Goal: Information Seeking & Learning: Learn about a topic

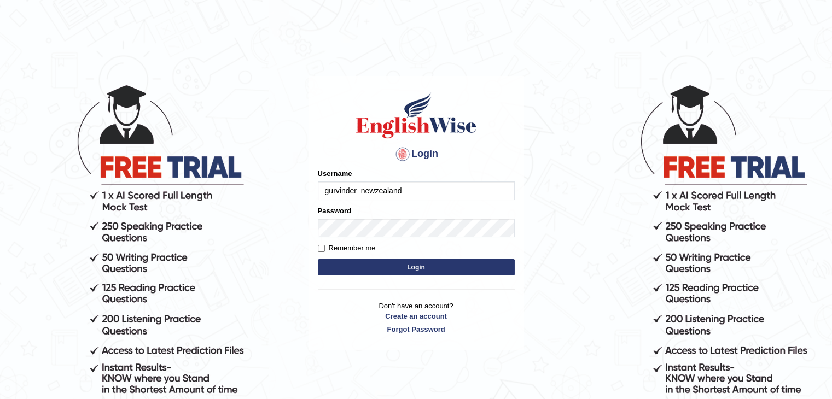
click at [395, 270] on button "Login" at bounding box center [416, 267] width 197 height 16
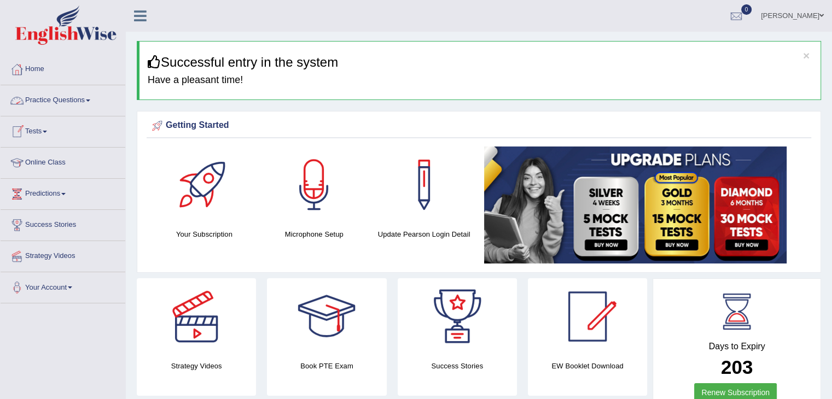
click at [88, 102] on link "Practice Questions" at bounding box center [63, 98] width 125 height 27
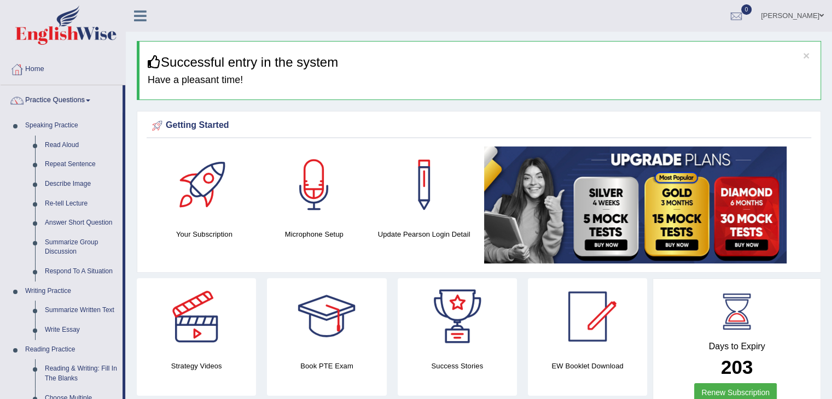
click at [138, 16] on icon at bounding box center [140, 16] width 13 height 14
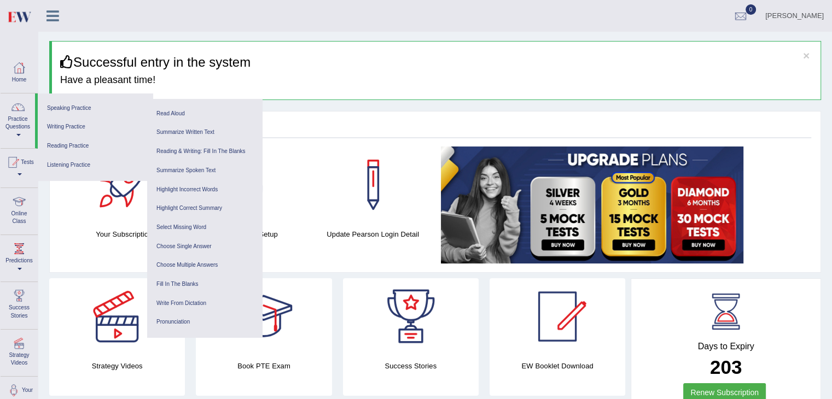
click at [50, 18] on icon at bounding box center [53, 16] width 13 height 14
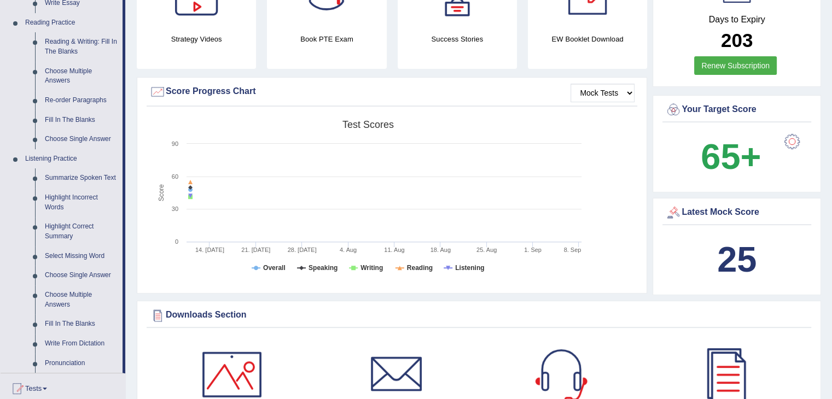
scroll to position [328, 0]
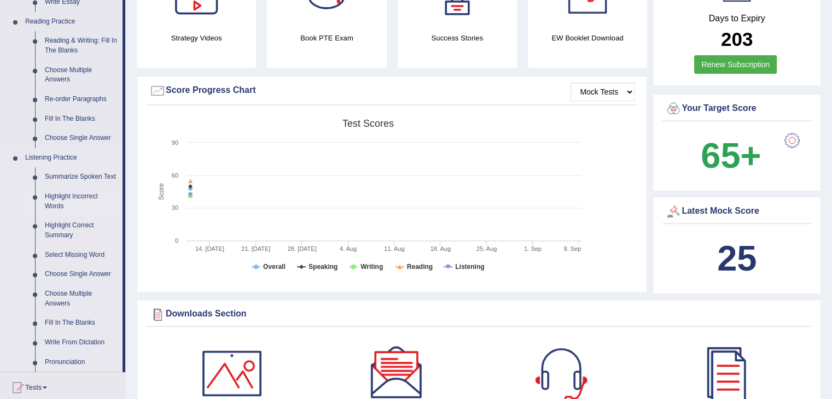
click at [54, 206] on link "Highlight Incorrect Words" at bounding box center [81, 201] width 83 height 29
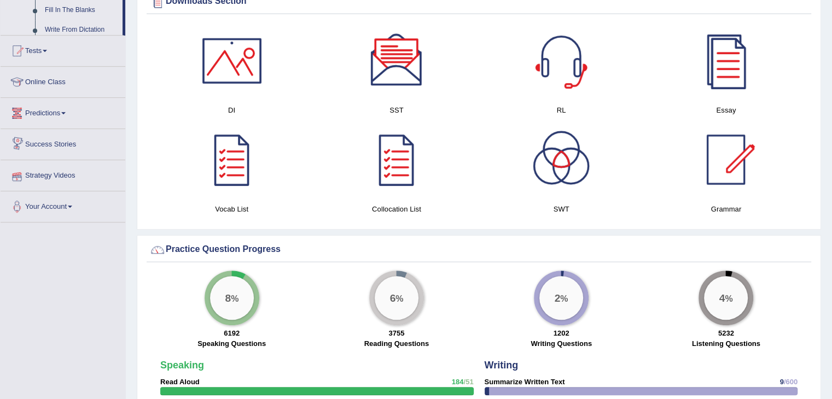
scroll to position [567, 0]
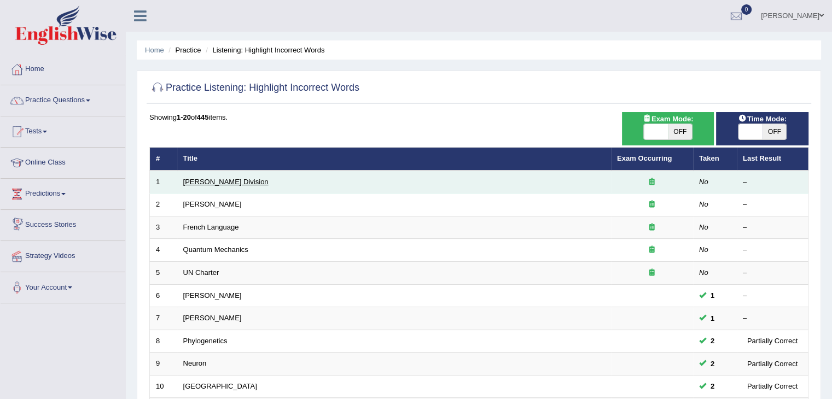
click at [204, 180] on link "Ward Division" at bounding box center [225, 182] width 85 height 8
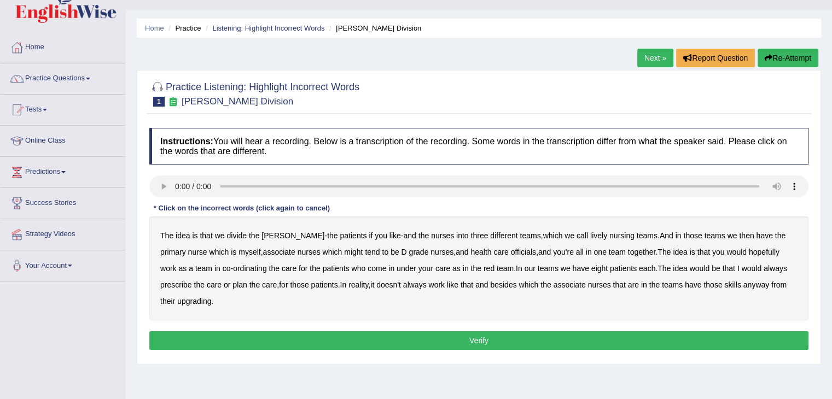
scroll to position [44, 0]
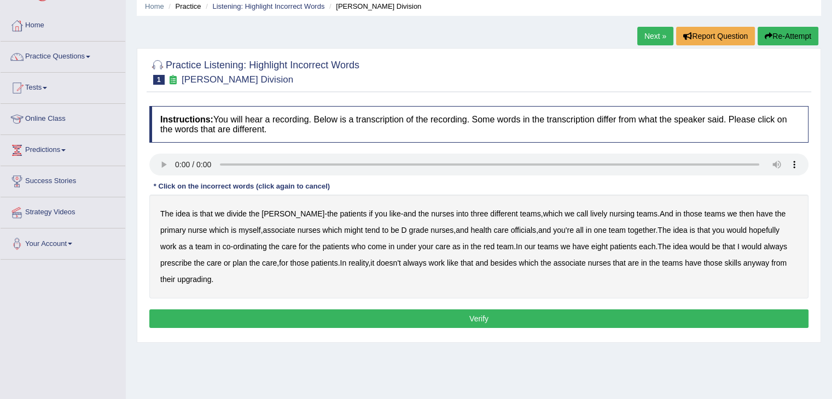
click at [239, 230] on b "myself" at bounding box center [250, 230] width 22 height 9
click at [511, 229] on b "officials" at bounding box center [523, 230] width 25 height 9
drag, startPoint x: 775, startPoint y: 244, endPoint x: 745, endPoint y: 243, distance: 30.6
click at [745, 243] on div "The idea is that we divide the ward - the patients if you like - and the nurses…" at bounding box center [478, 247] width 659 height 104
click at [764, 243] on b "always" at bounding box center [776, 246] width 24 height 9
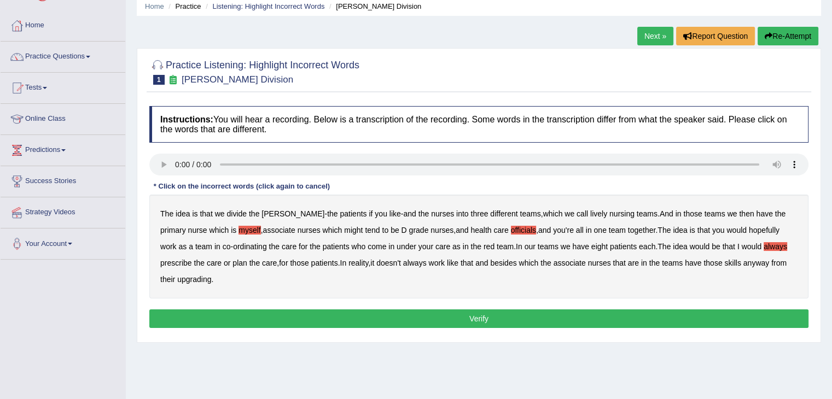
click at [181, 279] on b "upgrading" at bounding box center [194, 279] width 34 height 9
click at [337, 314] on button "Verify" at bounding box center [478, 319] width 659 height 19
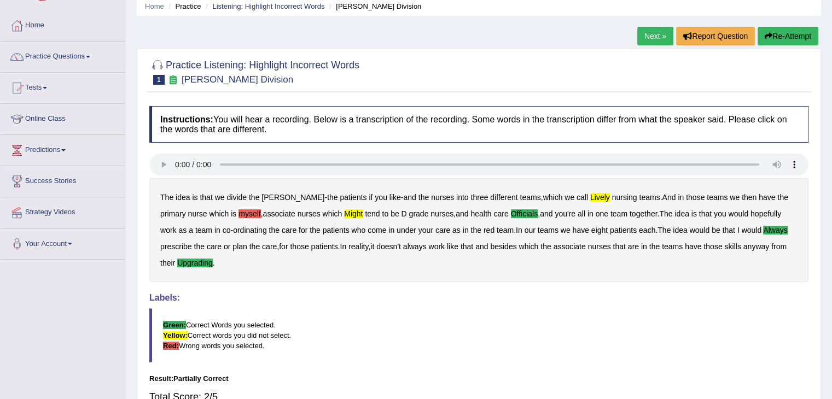
click at [652, 40] on link "Next »" at bounding box center [655, 36] width 36 height 19
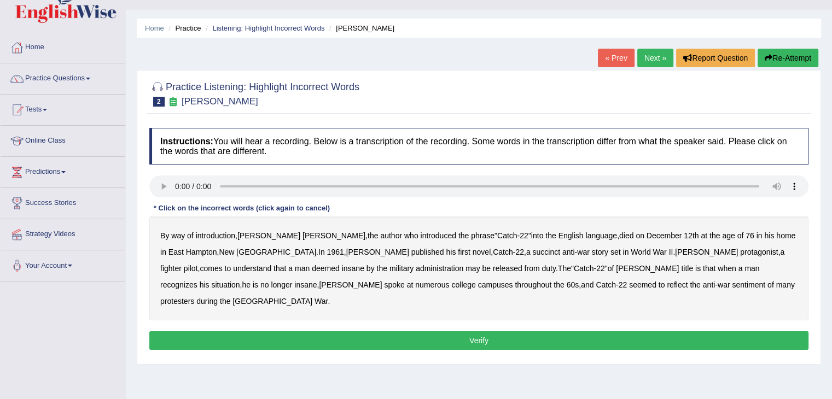
scroll to position [44, 0]
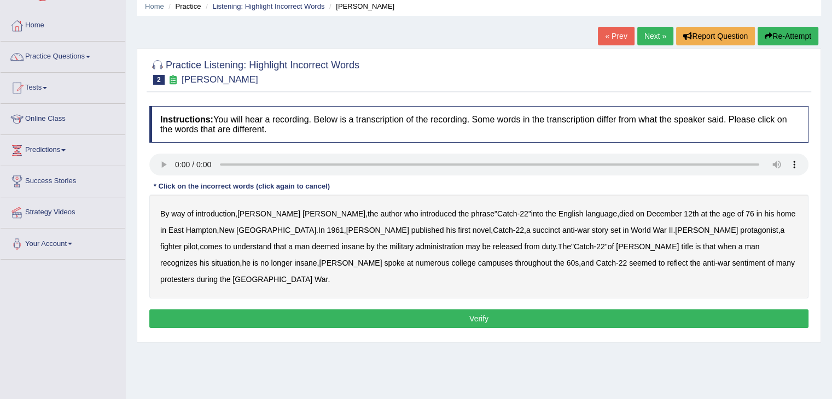
click at [423, 81] on div at bounding box center [478, 71] width 659 height 33
click at [532, 229] on b "succinct" at bounding box center [546, 230] width 28 height 9
click at [416, 243] on b "administration" at bounding box center [440, 246] width 48 height 9
click at [417, 257] on div "By way of introduction , Joseph Heller , the author who introduced the phrase "…" at bounding box center [478, 247] width 659 height 104
click at [667, 260] on b "reflect" at bounding box center [677, 263] width 21 height 9
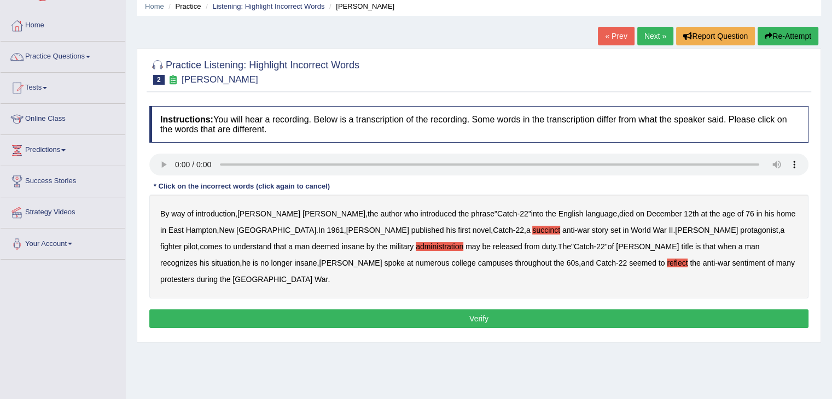
click at [526, 310] on button "Verify" at bounding box center [478, 319] width 659 height 19
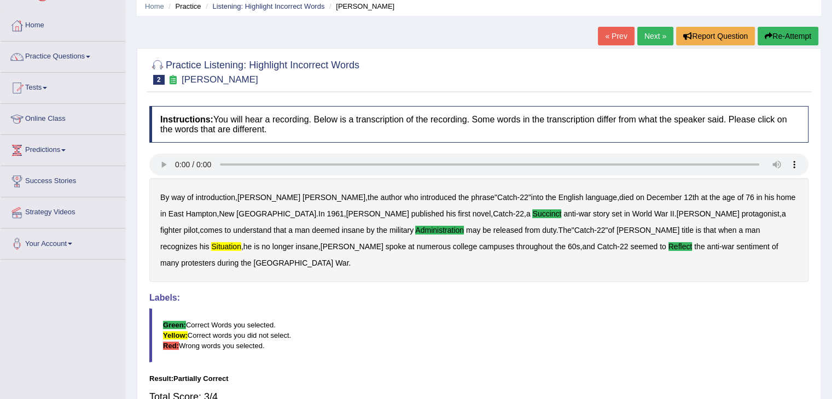
click at [648, 40] on link "Next »" at bounding box center [655, 36] width 36 height 19
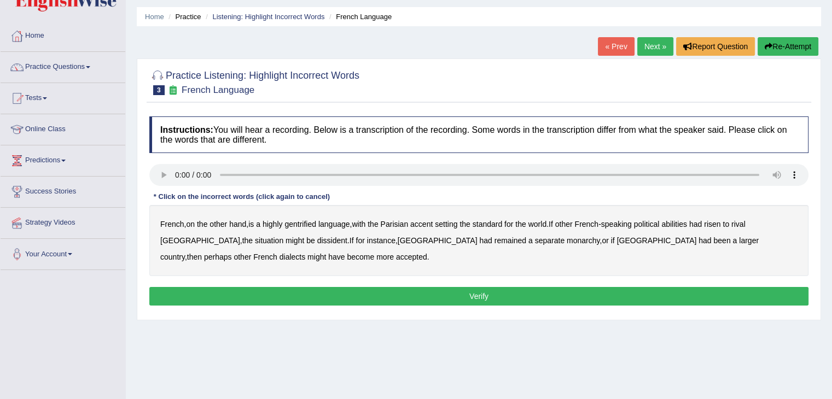
scroll to position [44, 0]
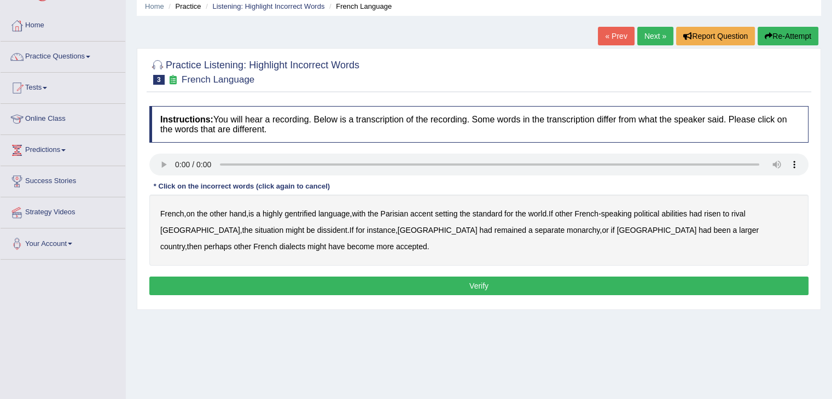
click at [305, 212] on b "gentrified" at bounding box center [301, 214] width 32 height 9
click at [681, 214] on b "abilities" at bounding box center [675, 214] width 26 height 9
click at [317, 231] on b "dissident" at bounding box center [332, 230] width 30 height 9
click at [567, 230] on b "monarchy" at bounding box center [583, 230] width 33 height 9
click at [481, 287] on button "Verify" at bounding box center [478, 286] width 659 height 19
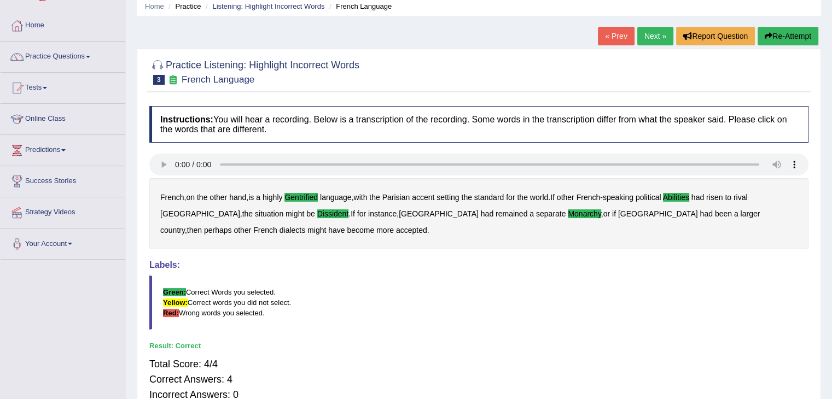
click at [641, 33] on link "Next »" at bounding box center [655, 36] width 36 height 19
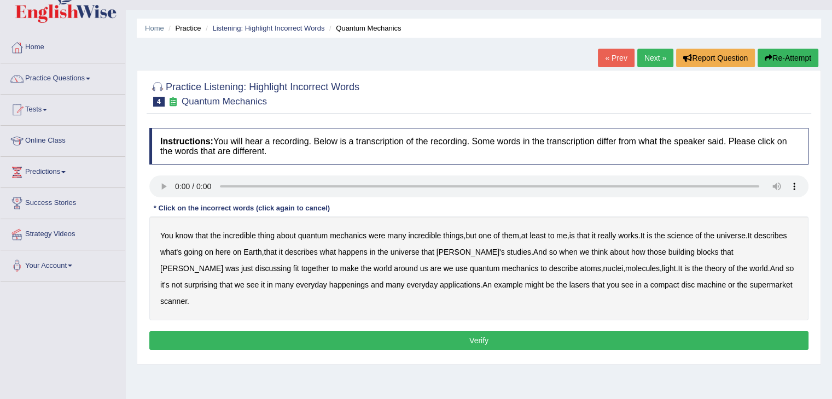
scroll to position [44, 0]
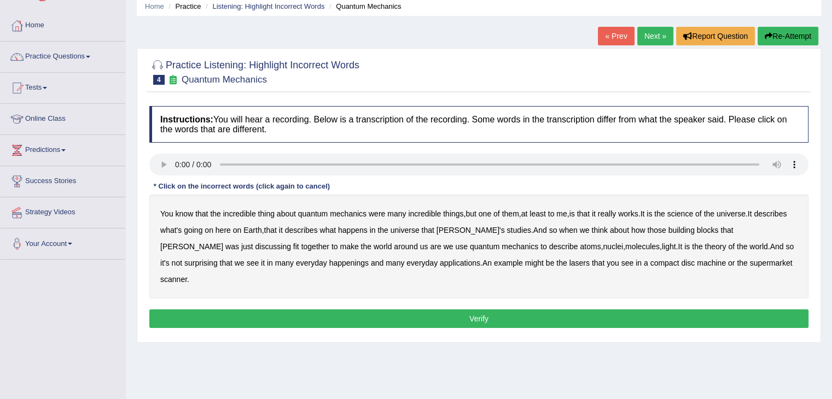
click at [676, 62] on div at bounding box center [478, 71] width 659 height 33
click at [543, 5] on ul "Home Practice Listening: Highlight Incorrect Words Quantum Mechanics" at bounding box center [479, 6] width 685 height 19
click at [692, 214] on b "science" at bounding box center [681, 214] width 26 height 9
click at [647, 233] on b "those" at bounding box center [656, 230] width 19 height 9
click at [254, 261] on div "You know that the incredible thing about quantum mechanics were many incredible…" at bounding box center [478, 247] width 659 height 104
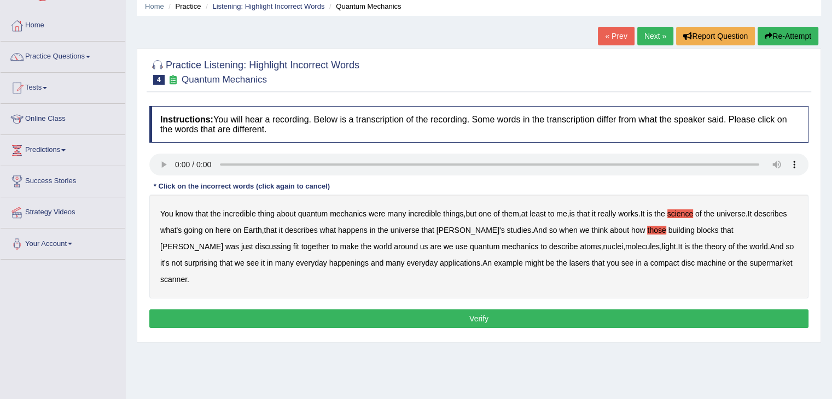
click at [329, 263] on b "happenings" at bounding box center [348, 263] width 39 height 9
click at [443, 310] on button "Verify" at bounding box center [478, 319] width 659 height 19
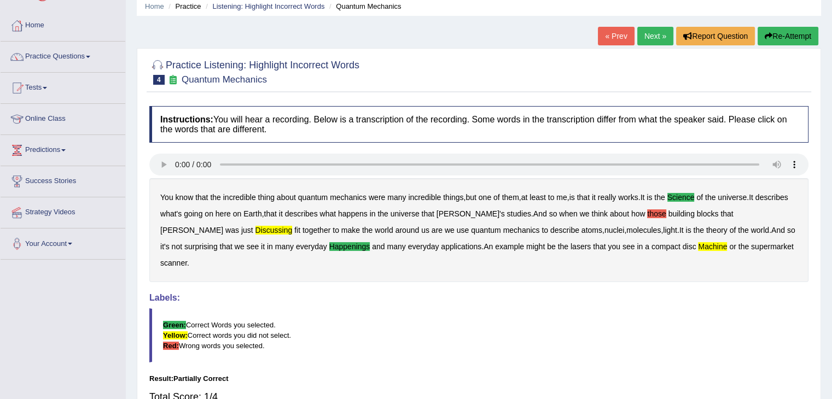
click at [329, 246] on b "happenings" at bounding box center [349, 246] width 41 height 9
click at [329, 248] on b "happenings" at bounding box center [349, 246] width 41 height 9
click at [643, 38] on link "Next »" at bounding box center [655, 36] width 36 height 19
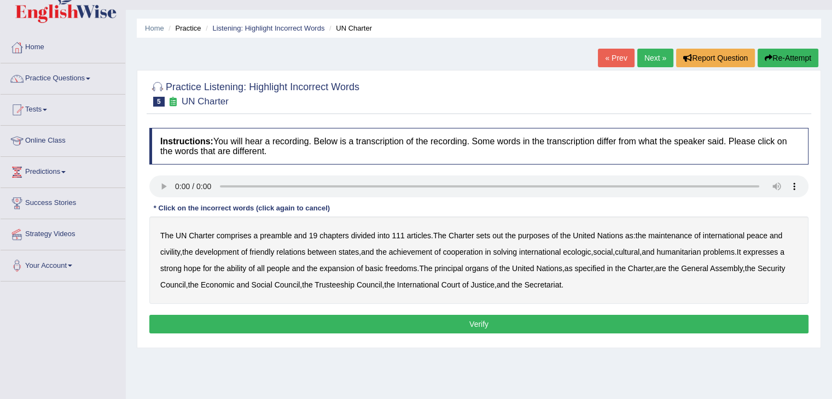
scroll to position [44, 0]
